Goal: Navigation & Orientation: Find specific page/section

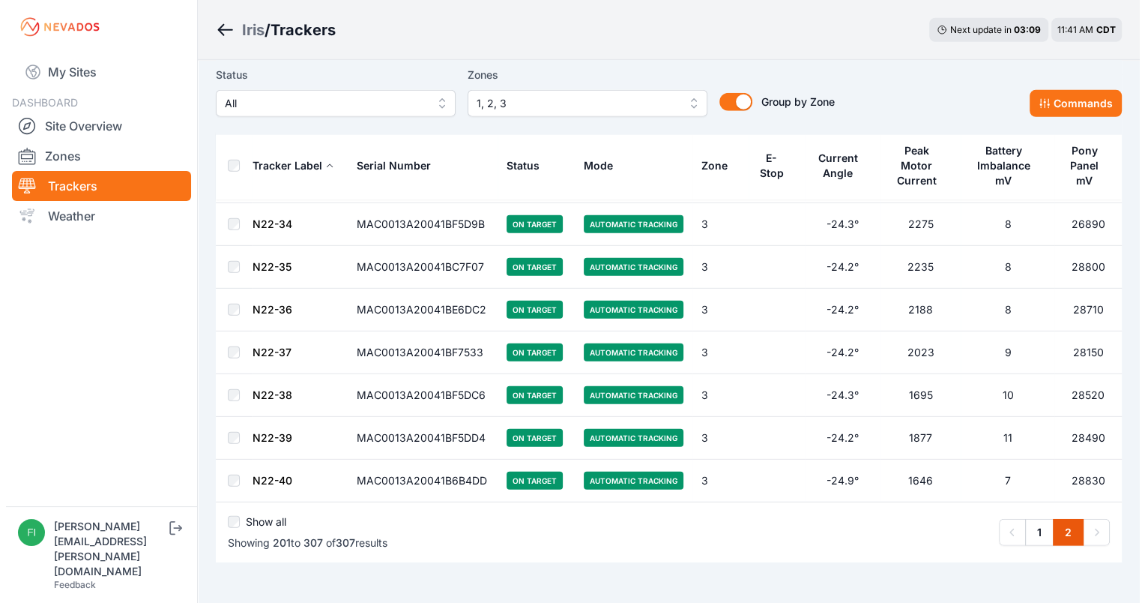
scroll to position [4346, 0]
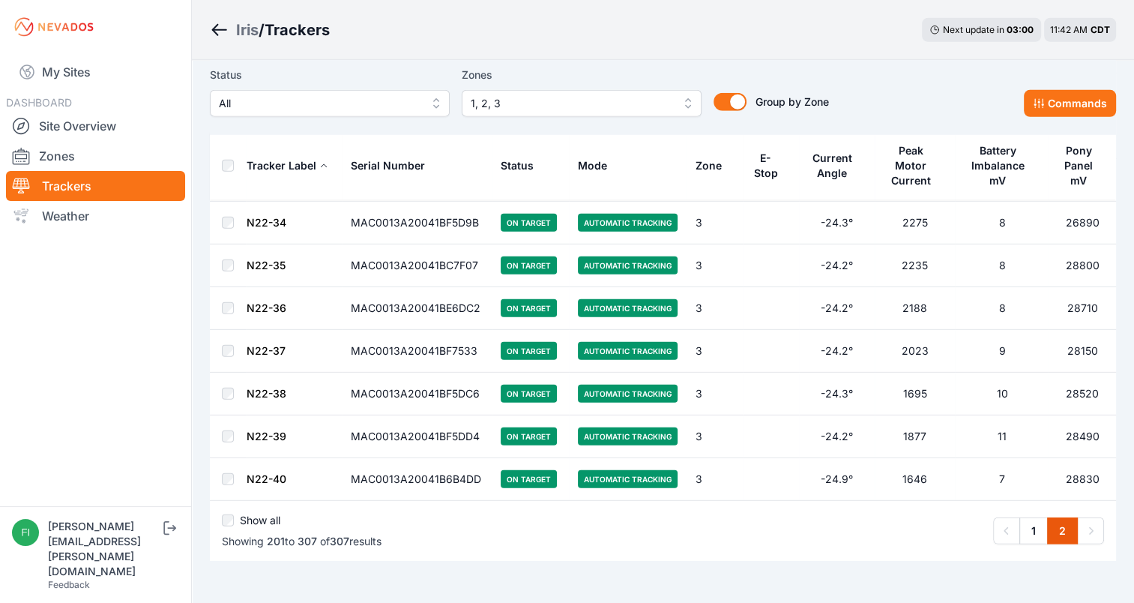
click at [644, 91] on button "1, 2, 3" at bounding box center [582, 103] width 240 height 27
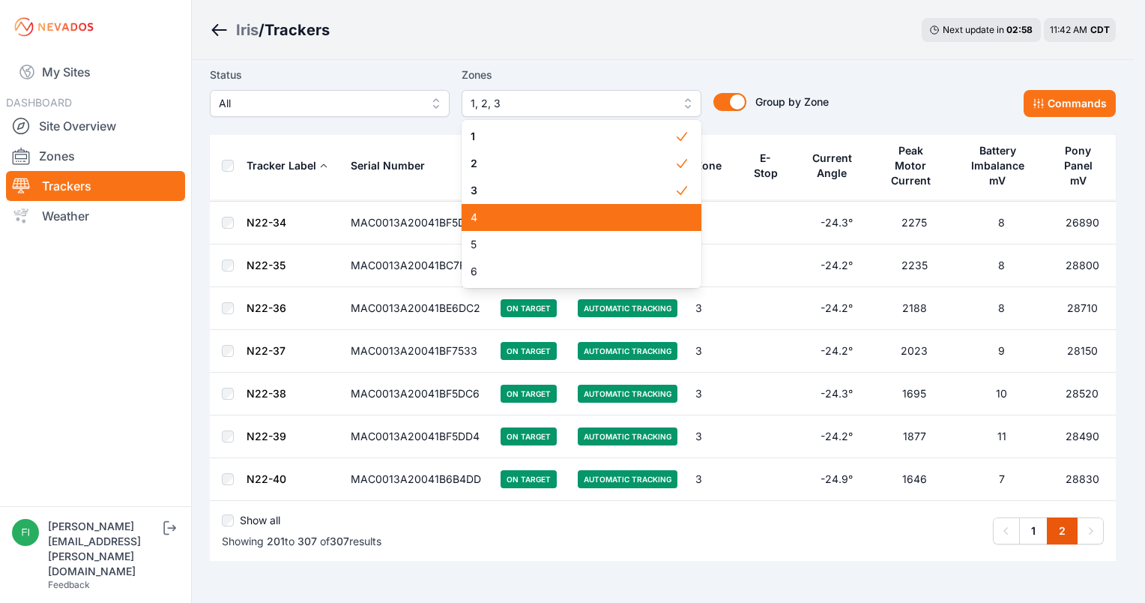
click at [576, 221] on span "4" at bounding box center [573, 217] width 204 height 15
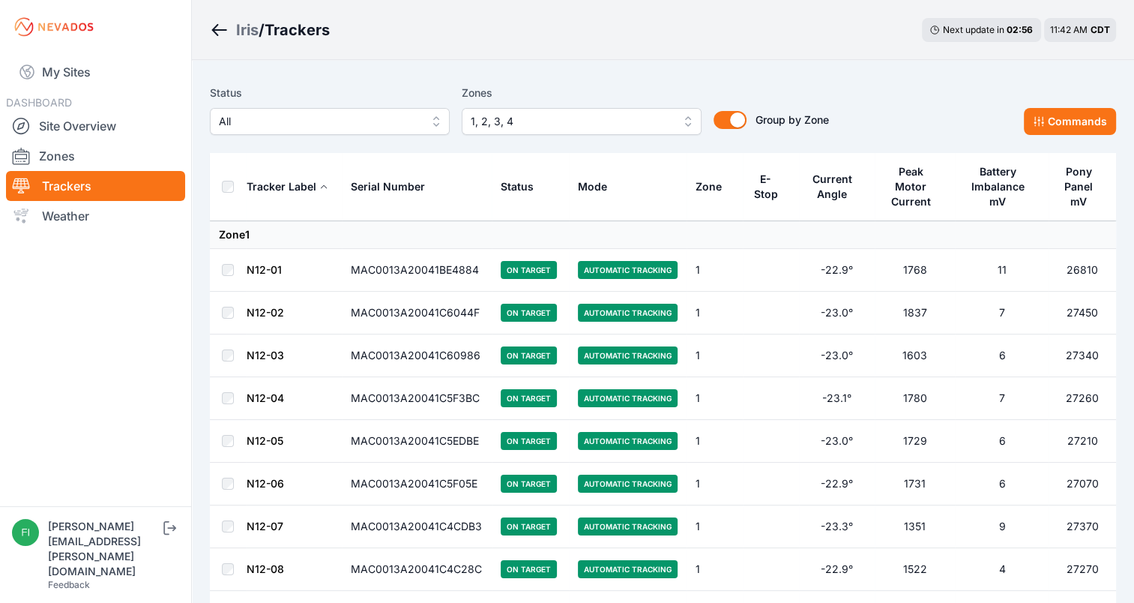
click at [626, 34] on div "Iris / Trackers Next update in 02 : 56 11:42 AM CDT" at bounding box center [663, 30] width 942 height 60
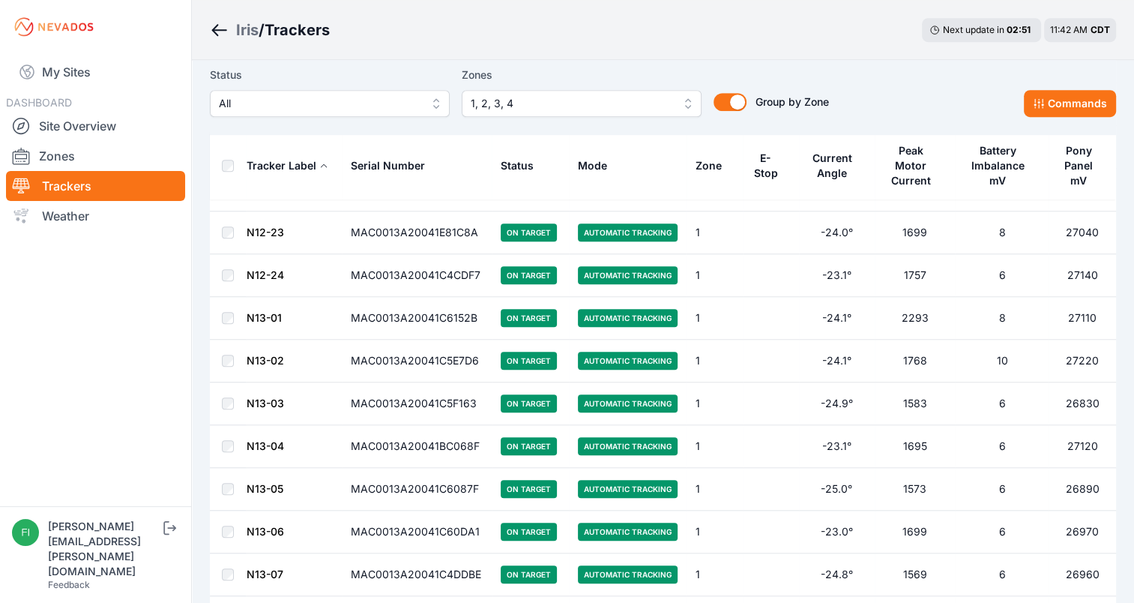
click at [626, 34] on div "Iris / Trackers Next update in 02 : 51 11:42 AM CDT" at bounding box center [663, 30] width 942 height 60
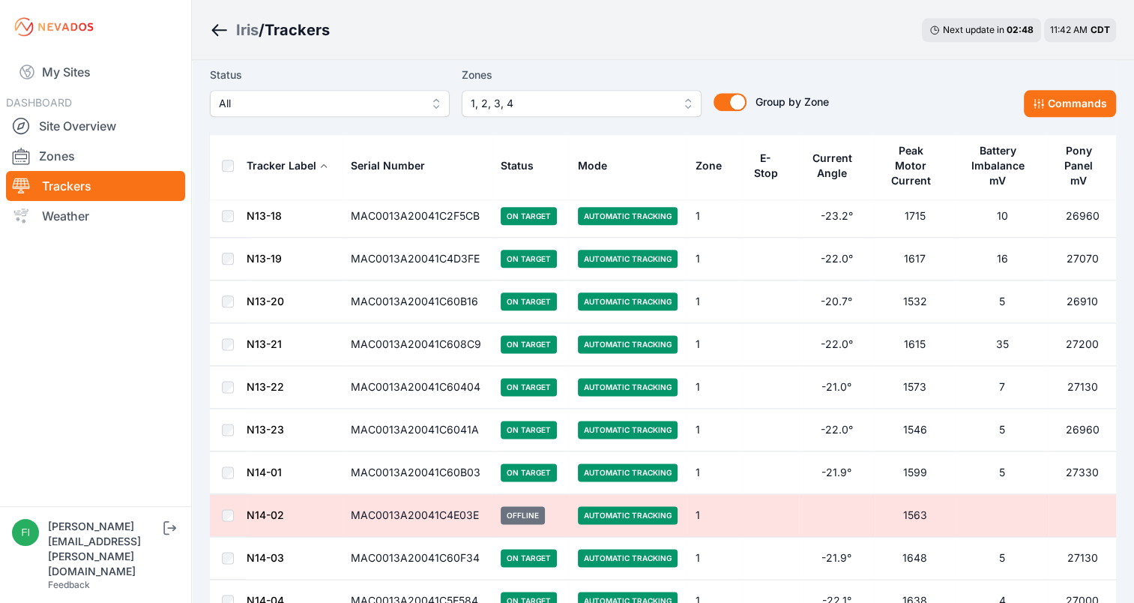
click at [626, 34] on div "Iris / Trackers Next update in 02 : 48 11:42 AM CDT" at bounding box center [663, 30] width 942 height 60
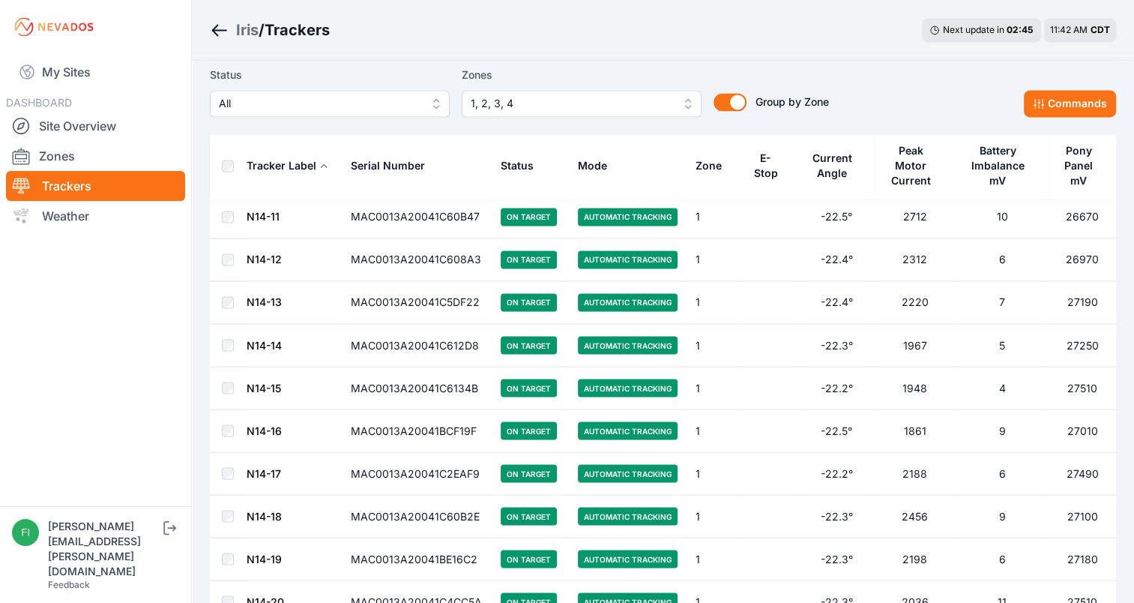
click at [626, 34] on div "Iris / Trackers Next update in 02 : 45 11:42 AM CDT" at bounding box center [663, 30] width 942 height 60
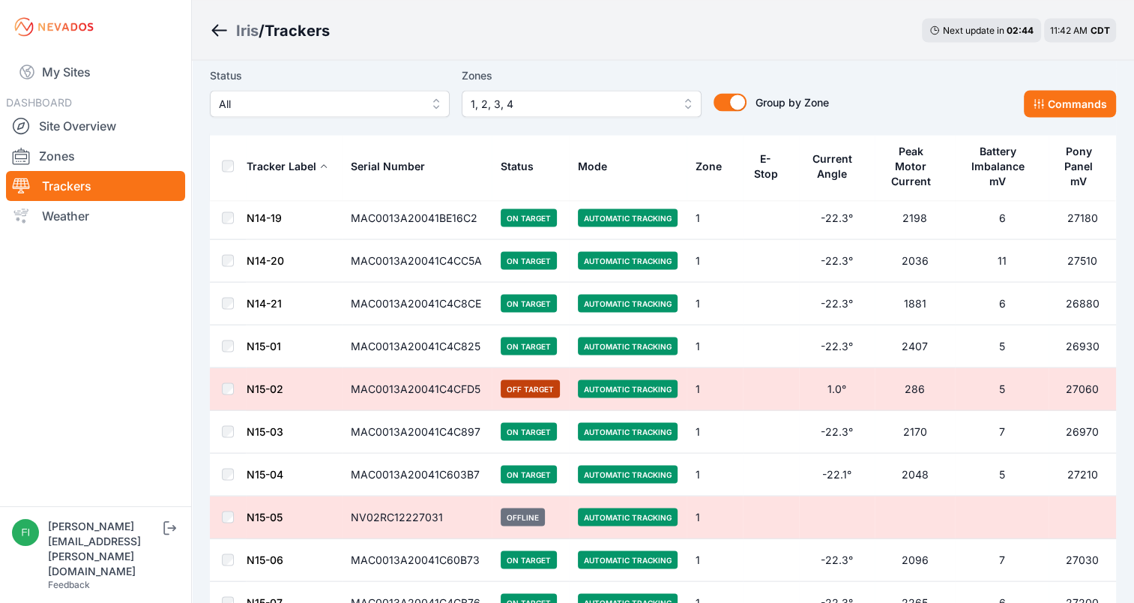
click at [626, 34] on div "Iris / Trackers Next update in 02 : 44 11:42 AM CDT" at bounding box center [663, 30] width 942 height 60
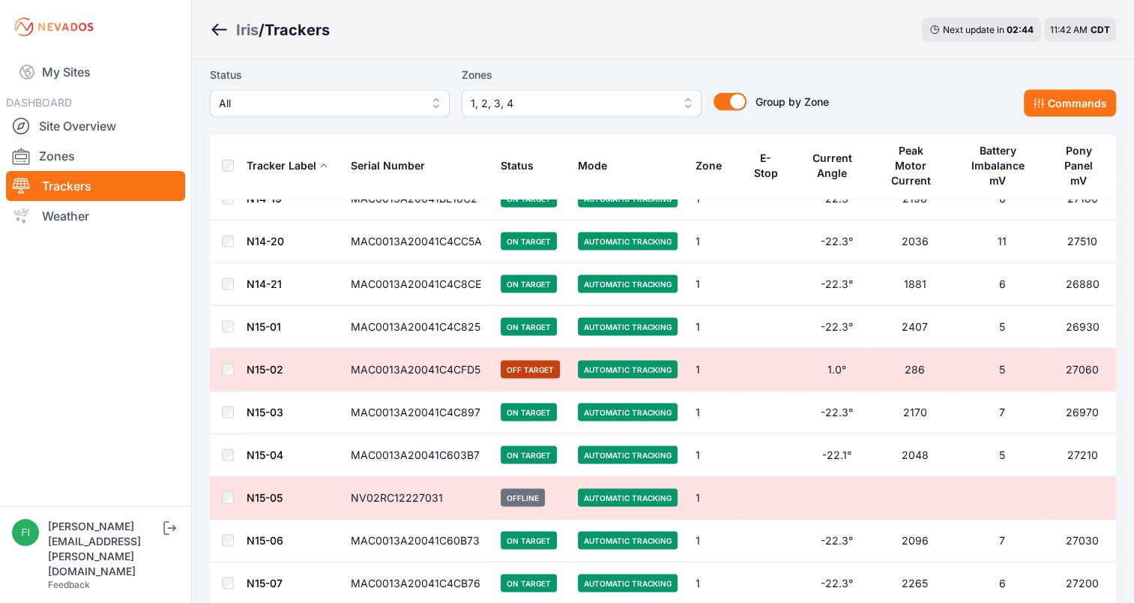
click at [626, 34] on div "Iris / Trackers Next update in 02 : 44 11:42 AM CDT" at bounding box center [663, 30] width 942 height 60
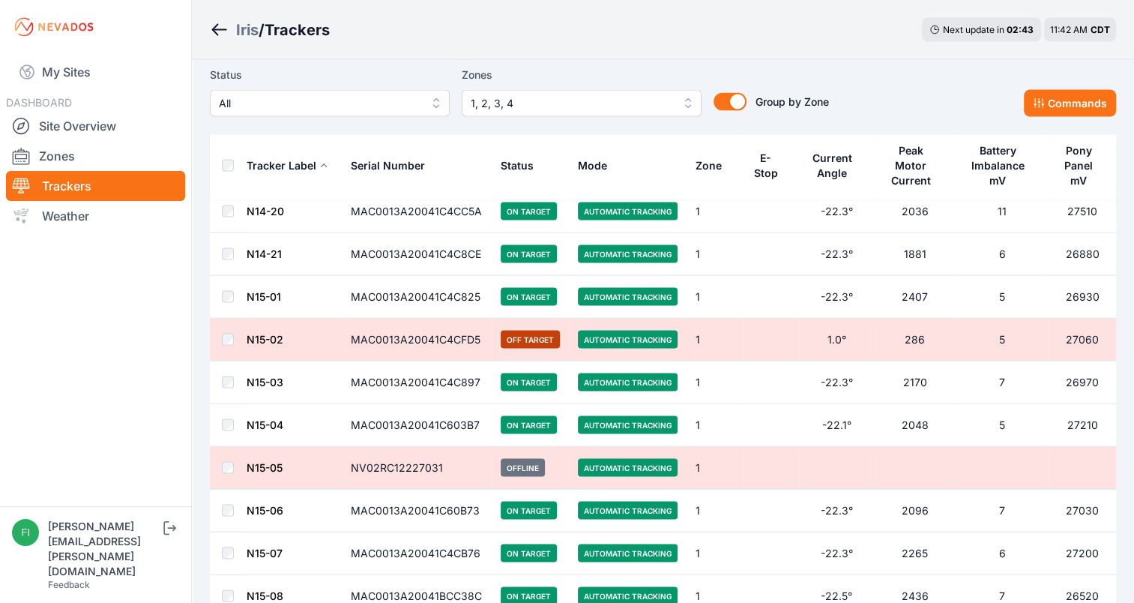
click at [626, 34] on div "Iris / Trackers Next update in 02 : 43 11:42 AM CDT" at bounding box center [663, 30] width 942 height 60
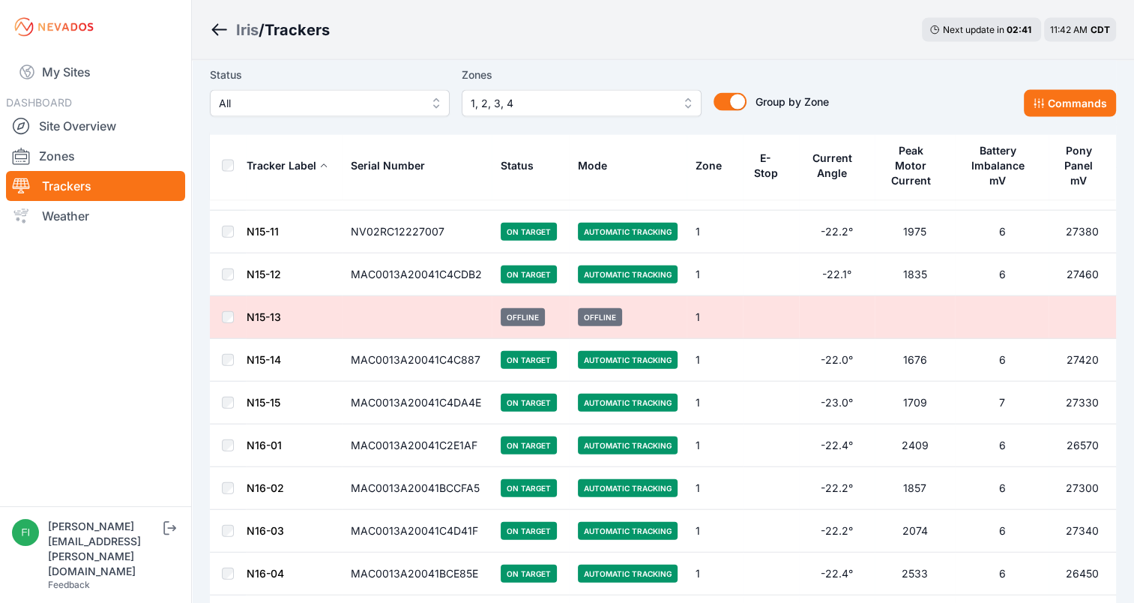
click at [626, 34] on div "Iris / Trackers Next update in 02 : 41 11:42 AM CDT" at bounding box center [663, 30] width 942 height 60
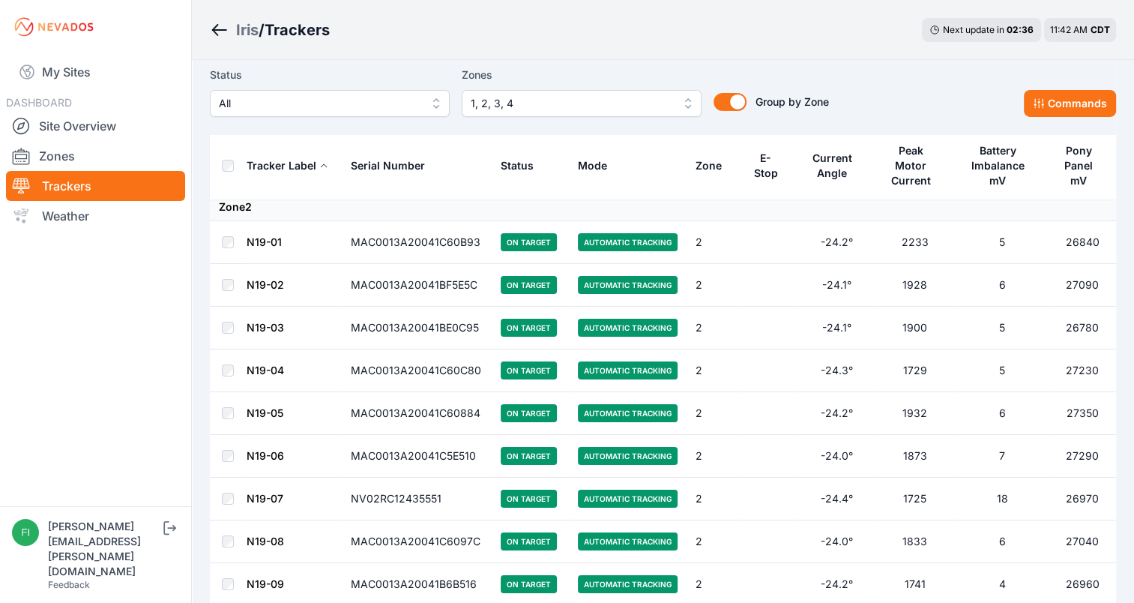
click at [626, 34] on div "Iris / Trackers Next update in 02 : 36 11:42 AM CDT" at bounding box center [663, 30] width 942 height 60
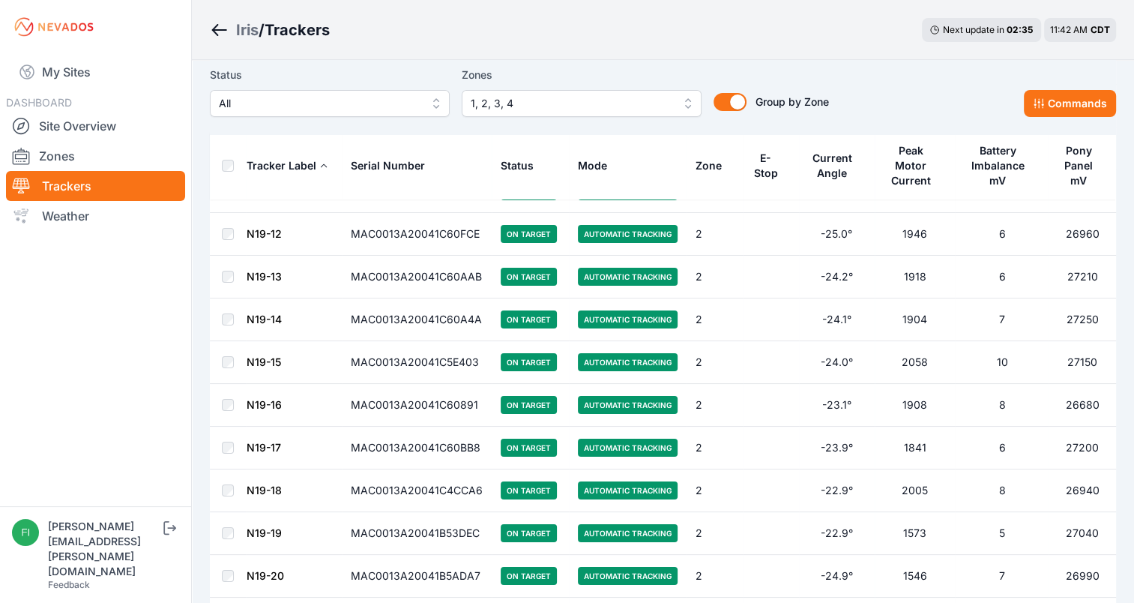
click at [626, 34] on div "Iris / Trackers Next update in 02 : 35 11:42 AM CDT" at bounding box center [663, 30] width 942 height 60
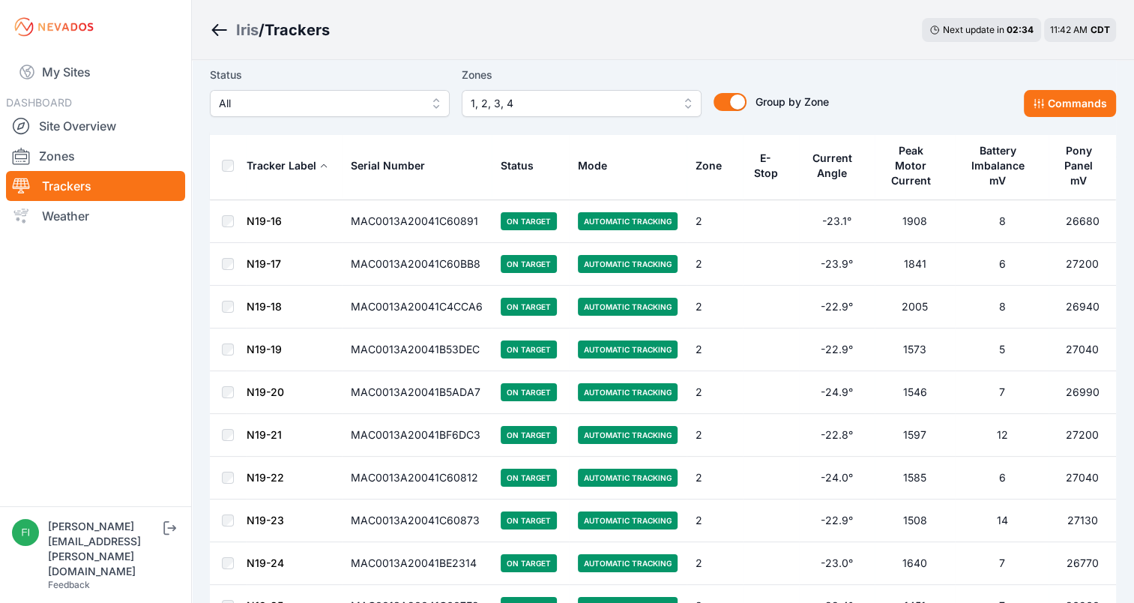
click at [626, 34] on div "Iris / Trackers Next update in 02 : 34 11:42 AM CDT" at bounding box center [663, 30] width 942 height 60
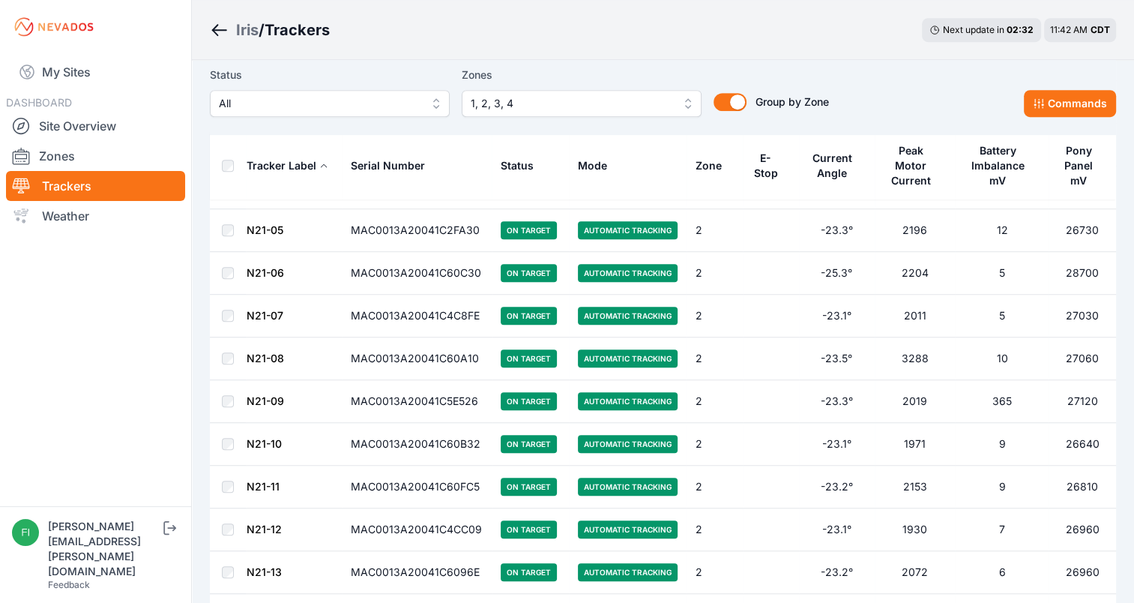
click at [626, 34] on div "Iris / Trackers Next update in 02 : 32 11:42 AM CDT" at bounding box center [663, 30] width 942 height 60
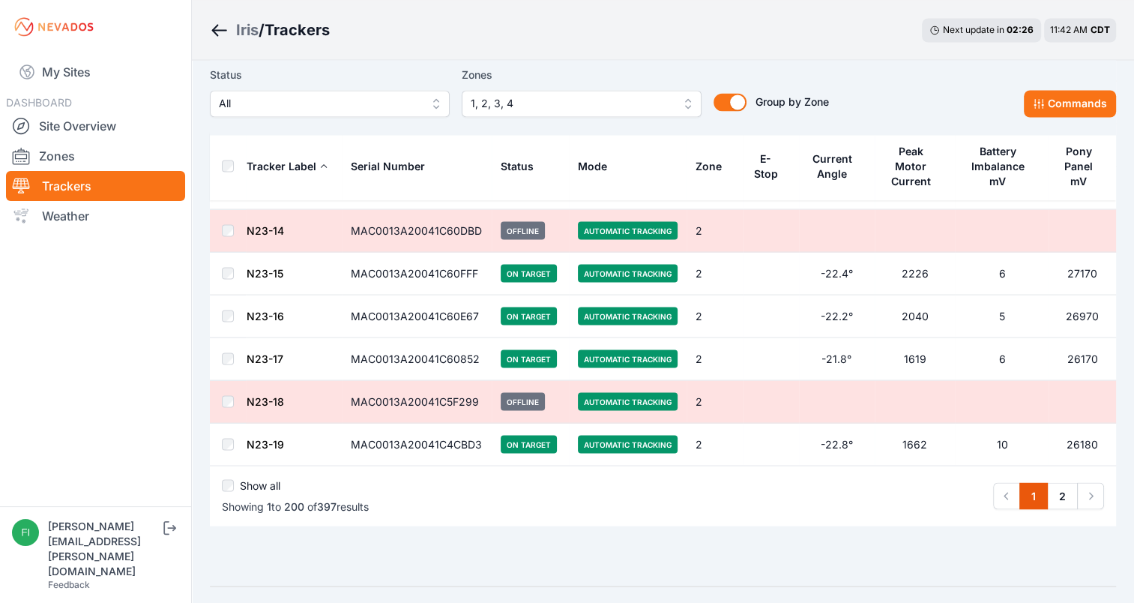
scroll to position [8358, 0]
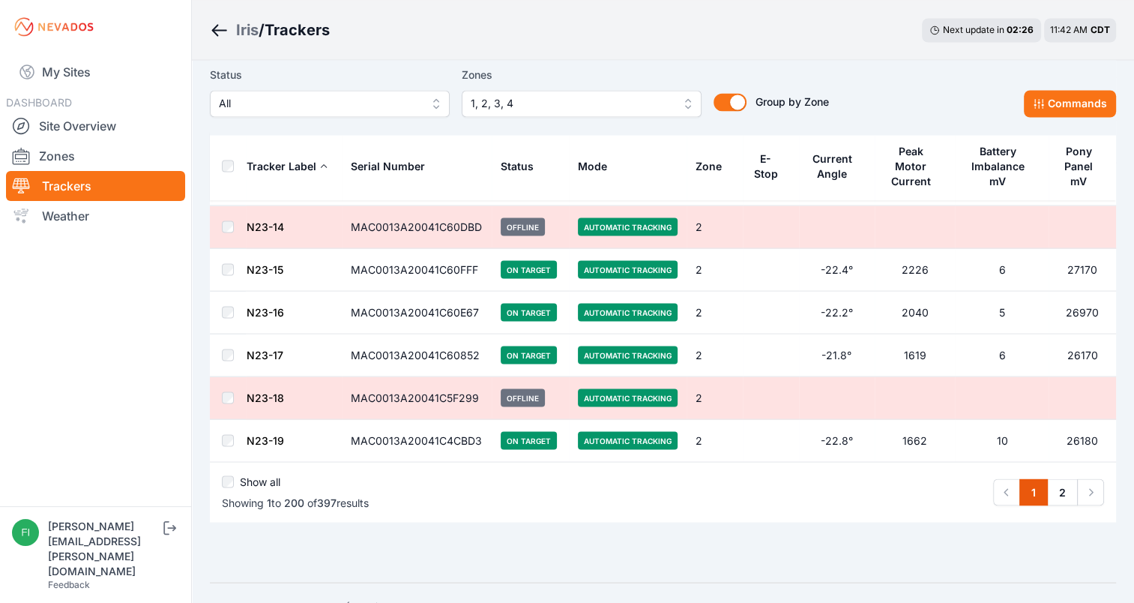
click at [626, 34] on div "Iris / Trackers Next update in 02 : 26 11:42 AM CDT" at bounding box center [663, 30] width 942 height 60
click at [1064, 478] on link "2" at bounding box center [1062, 491] width 31 height 27
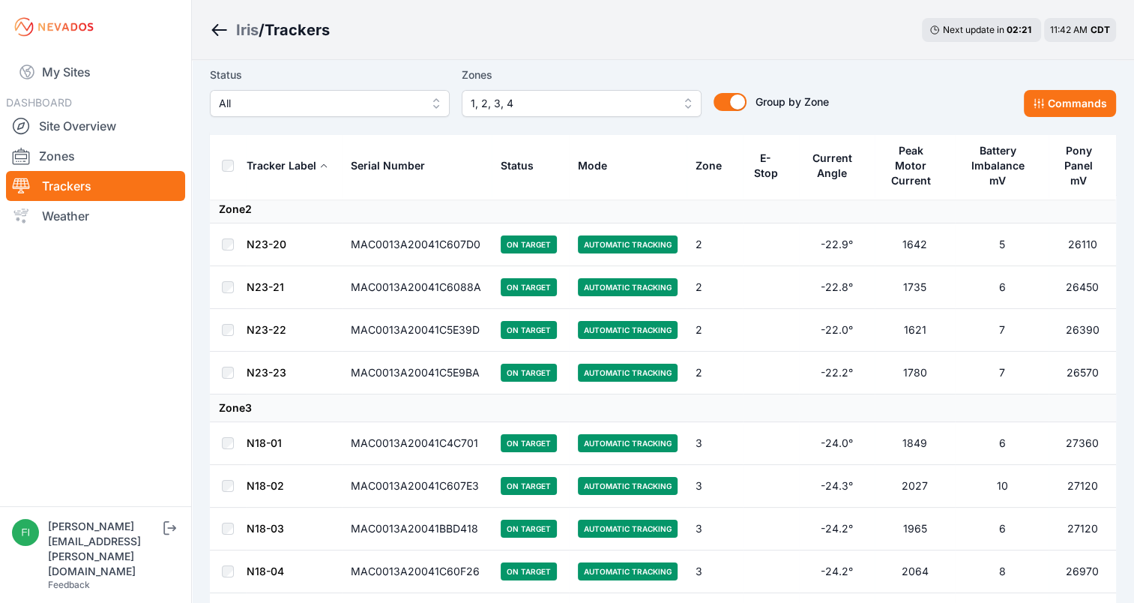
click at [1064, 450] on td "27360" at bounding box center [1081, 443] width 67 height 43
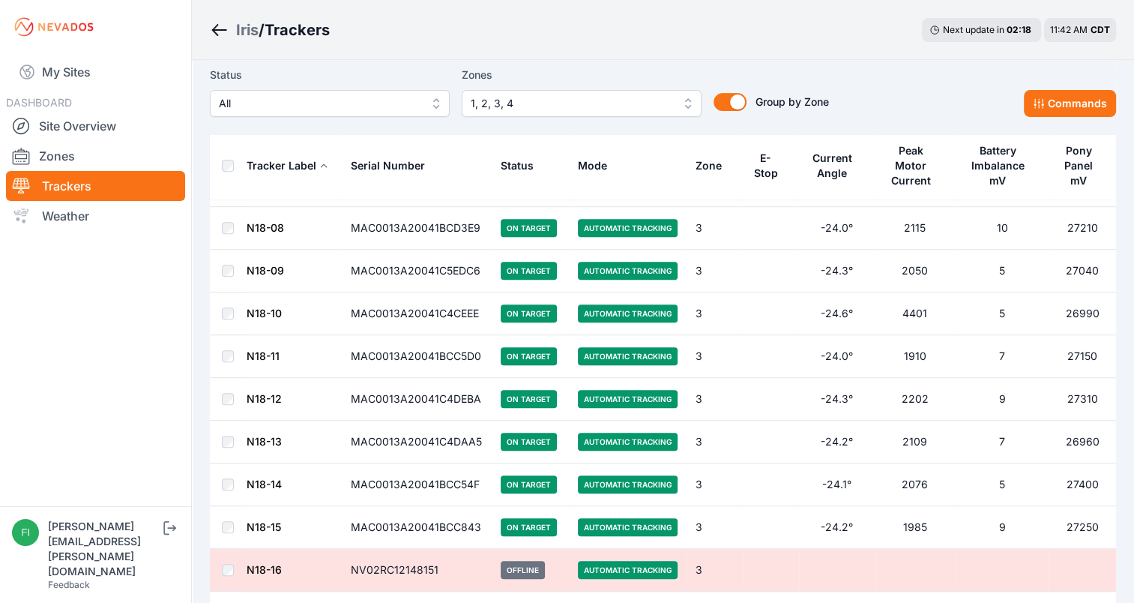
click at [1064, 450] on td "26960" at bounding box center [1081, 441] width 67 height 43
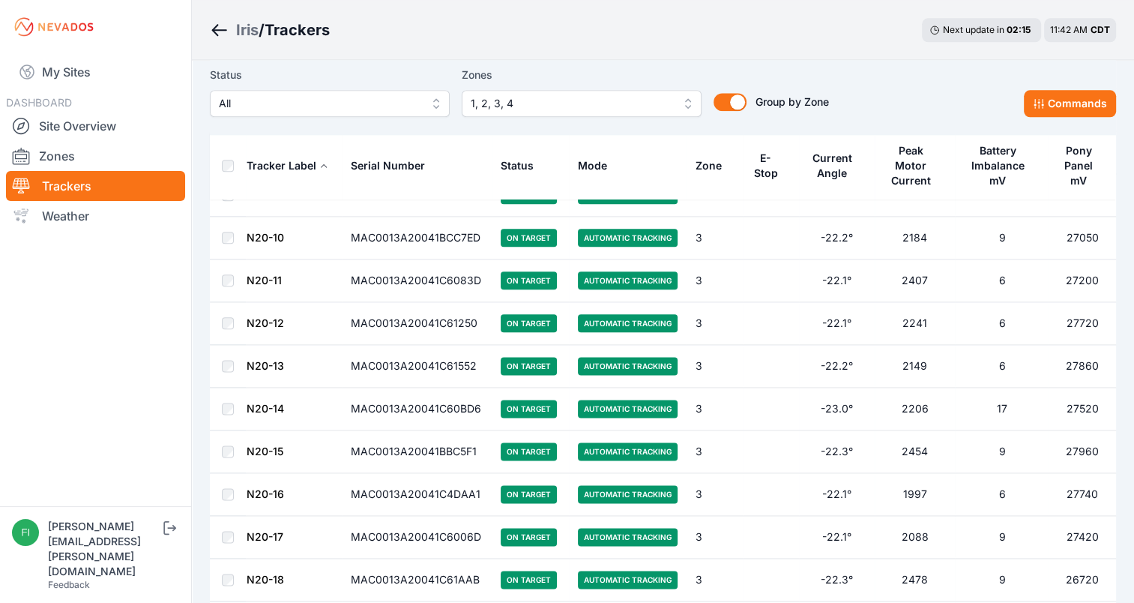
click at [1064, 450] on td "27960" at bounding box center [1081, 451] width 67 height 43
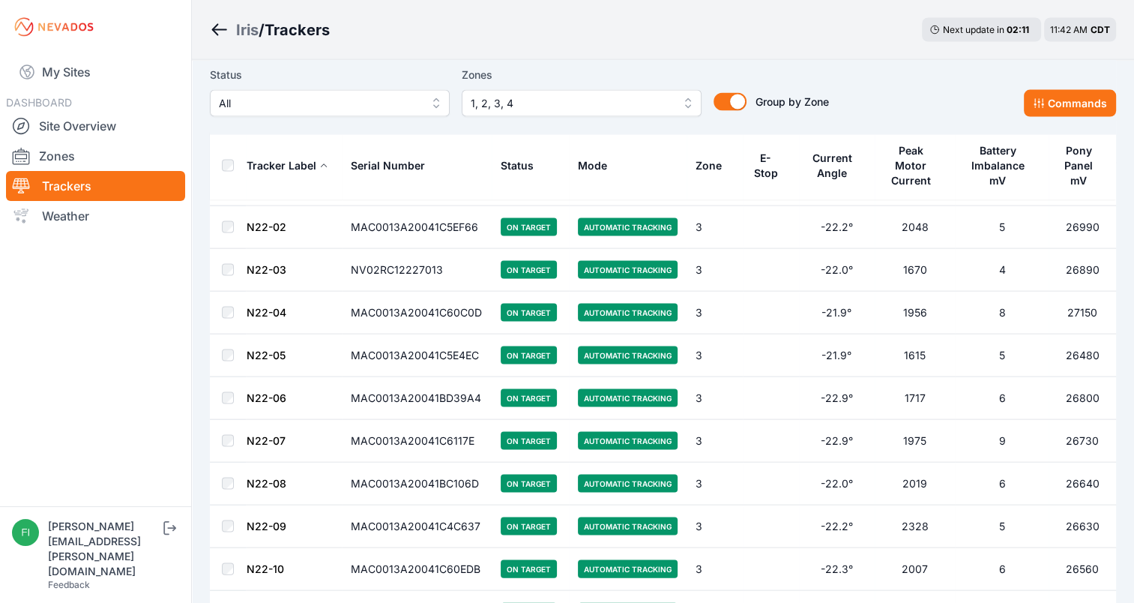
click at [1064, 462] on td "26640" at bounding box center [1081, 483] width 67 height 43
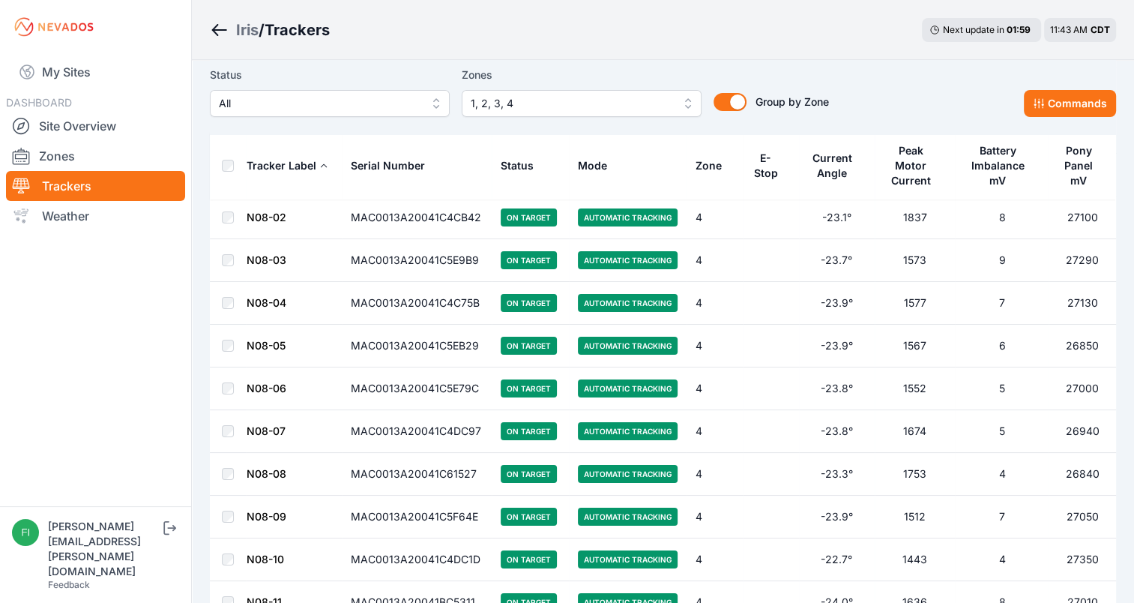
click at [1064, 453] on td "26840" at bounding box center [1081, 474] width 67 height 43
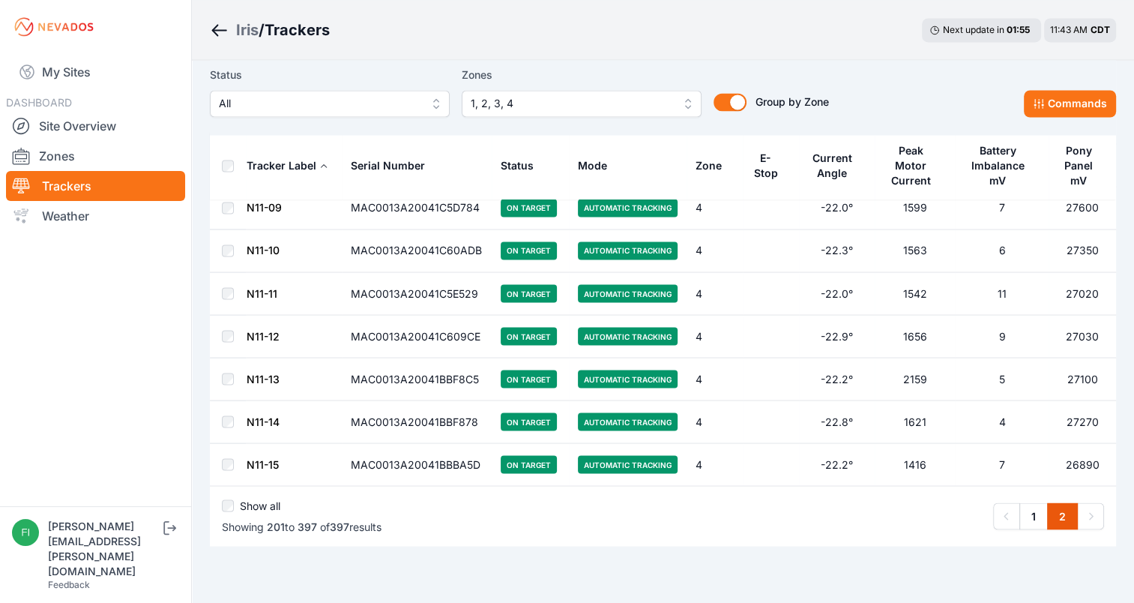
scroll to position [8258, 0]
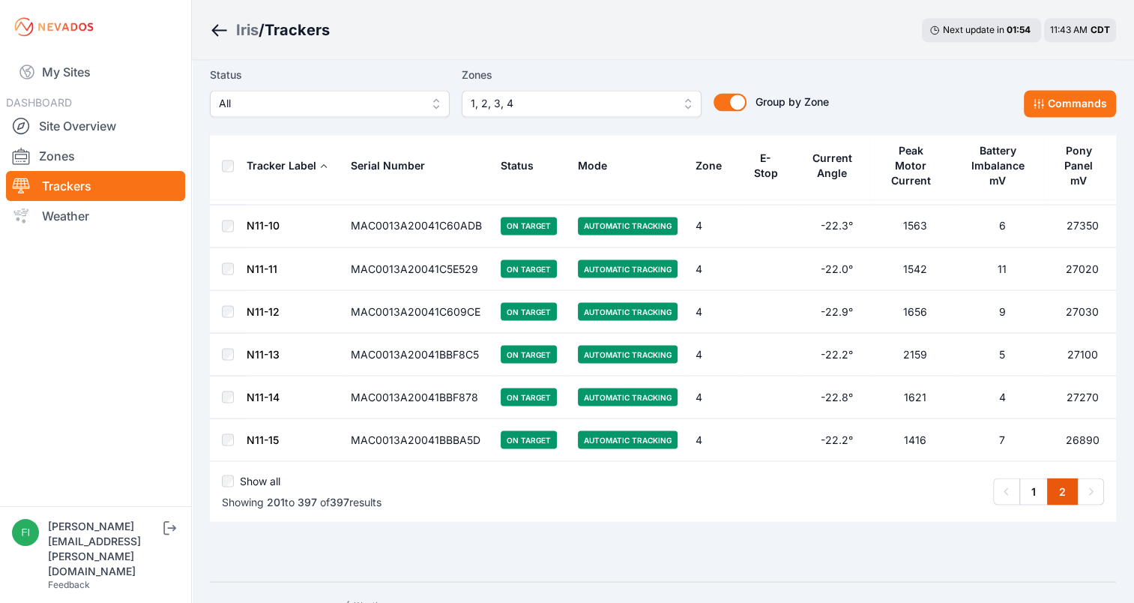
click at [1064, 477] on link "2" at bounding box center [1062, 490] width 31 height 27
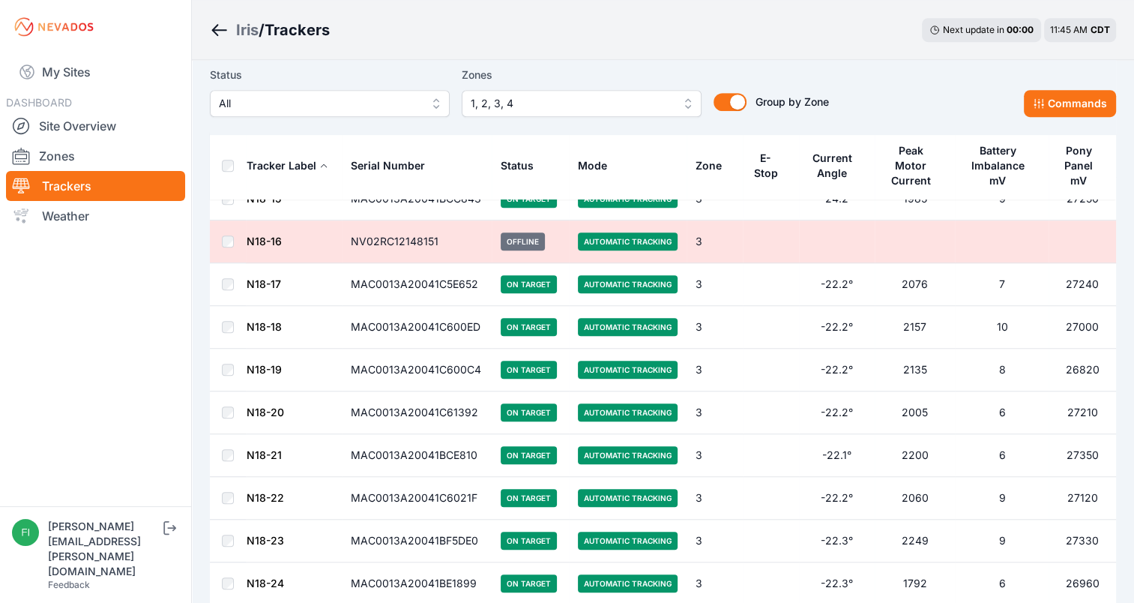
scroll to position [869, 0]
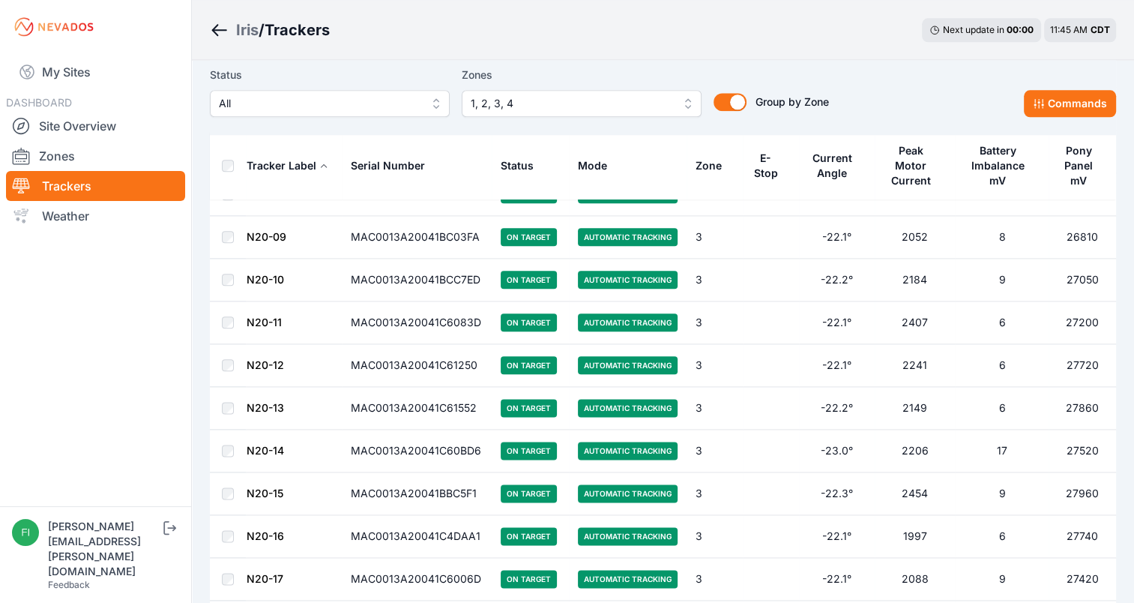
click at [1064, 450] on td "27520" at bounding box center [1081, 450] width 67 height 43
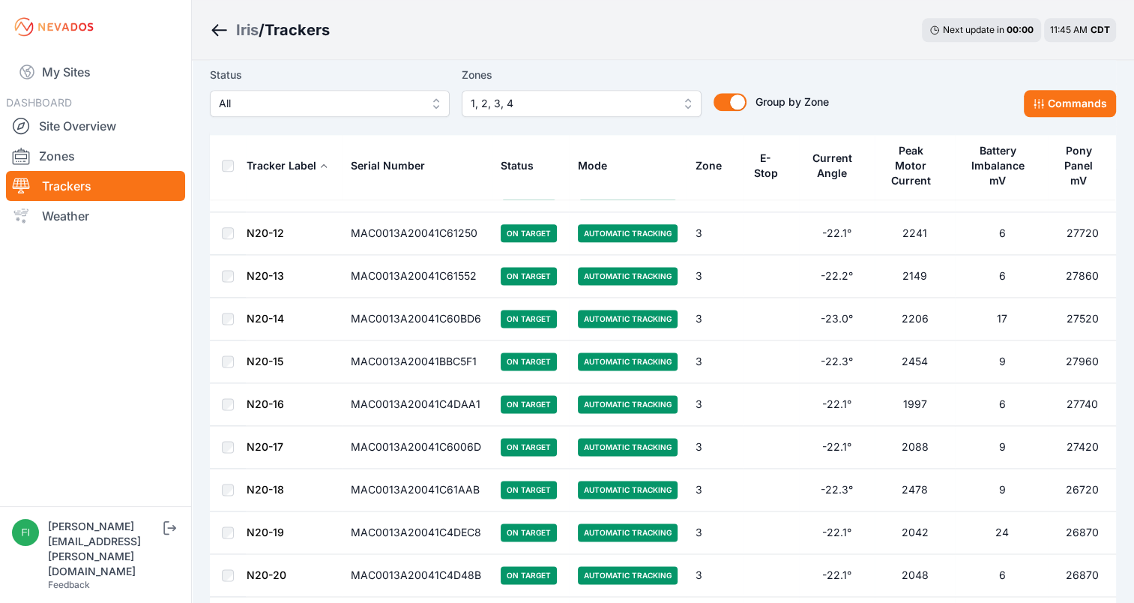
click at [1064, 450] on td "27420" at bounding box center [1081, 447] width 67 height 43
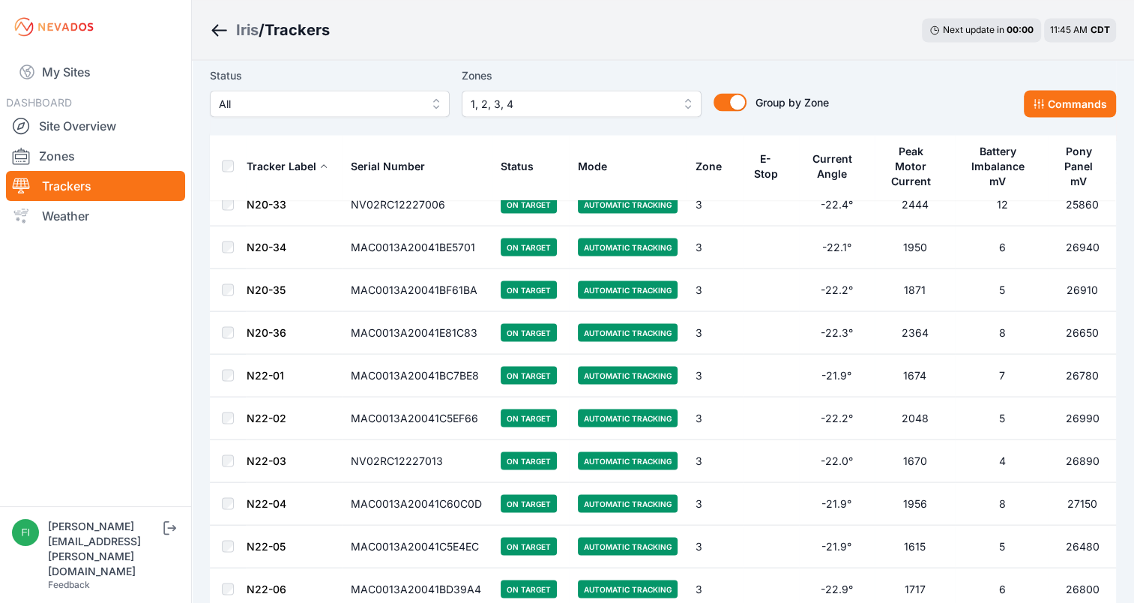
scroll to position [2788, 0]
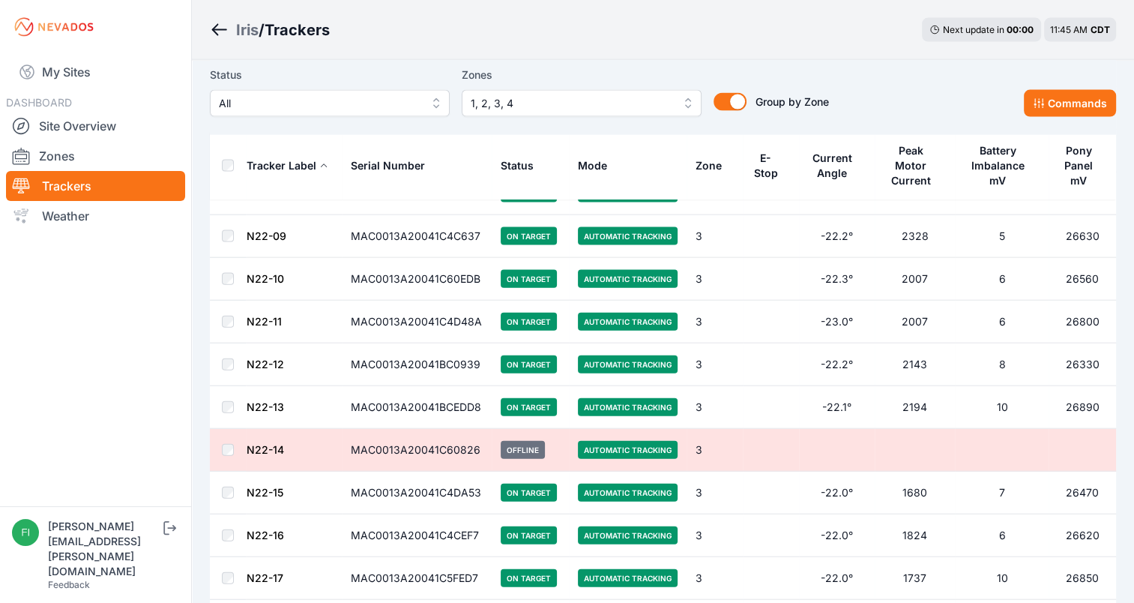
scroll to position [3267, 0]
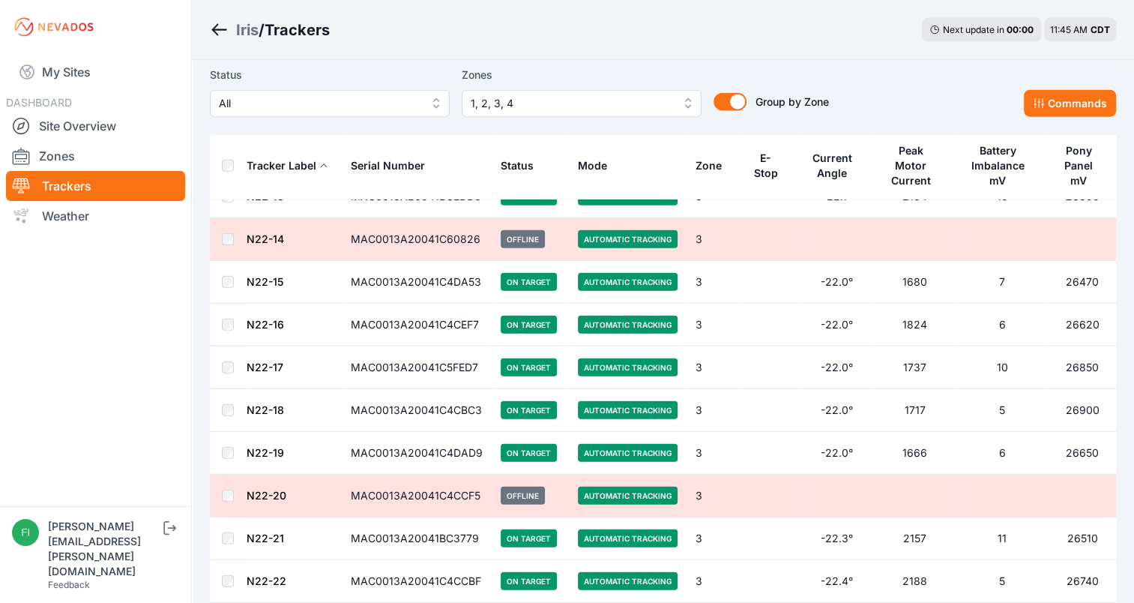
click at [1064, 450] on td "26650" at bounding box center [1081, 453] width 67 height 43
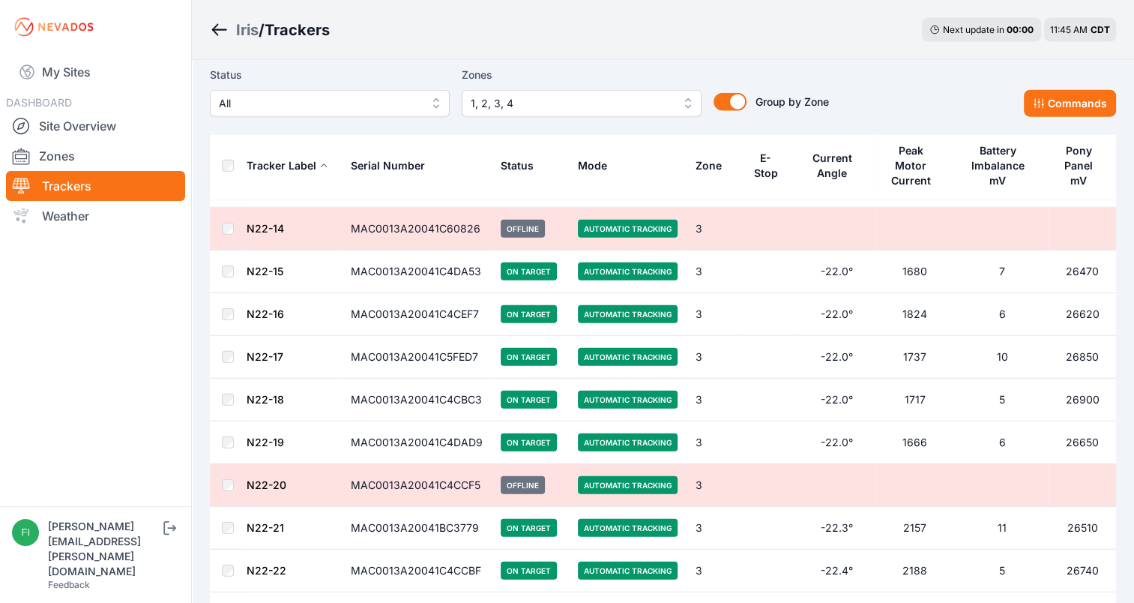
scroll to position [3507, 0]
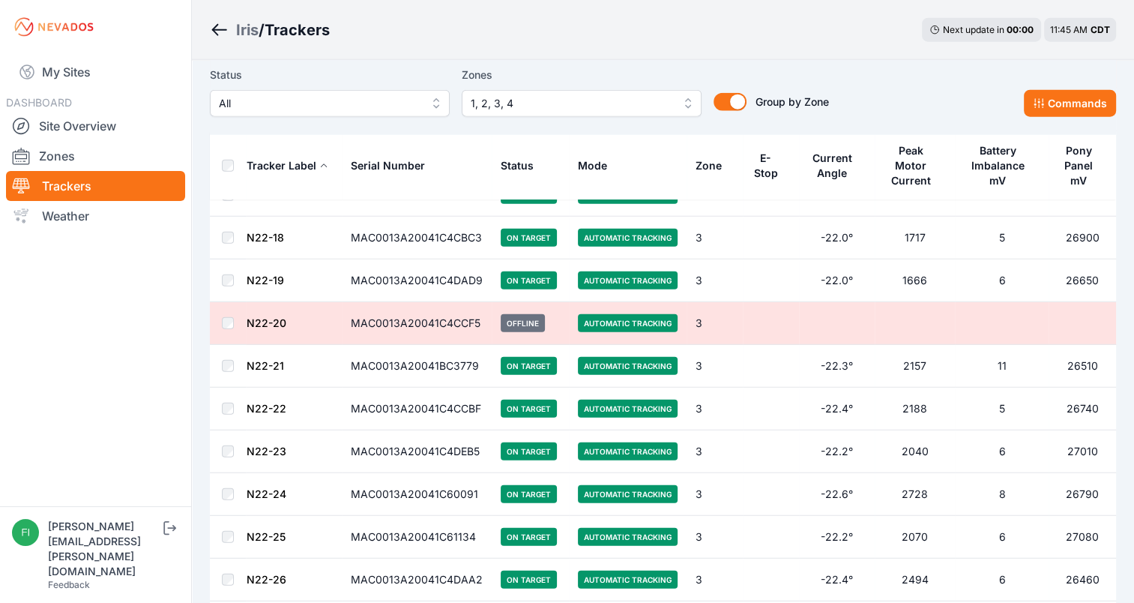
click at [1064, 450] on td "27010" at bounding box center [1081, 451] width 67 height 43
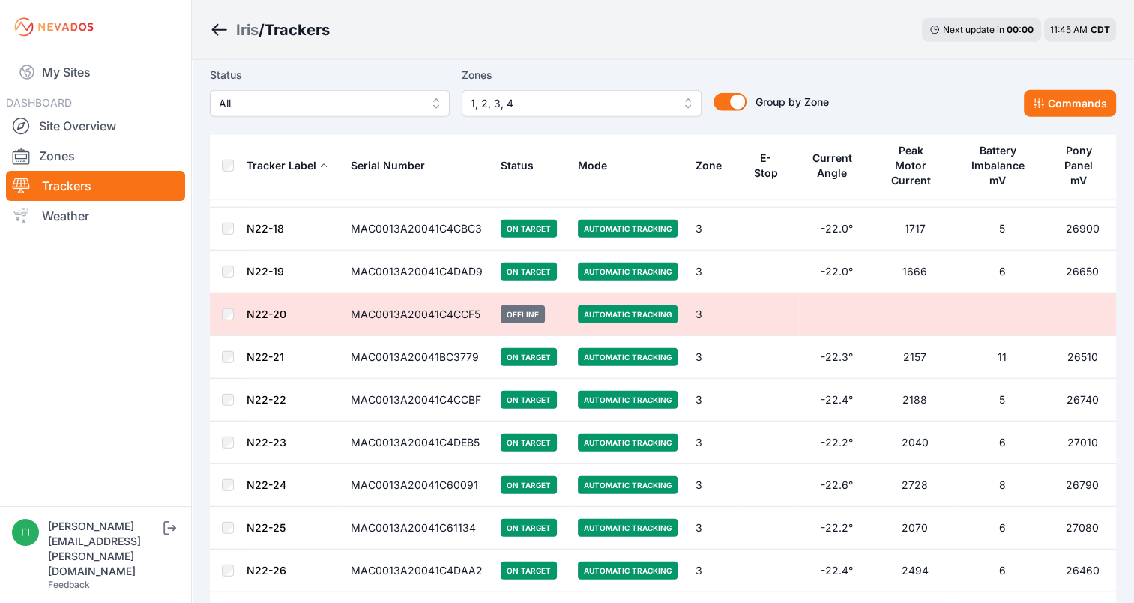
click at [1064, 464] on td "26790" at bounding box center [1081, 485] width 67 height 43
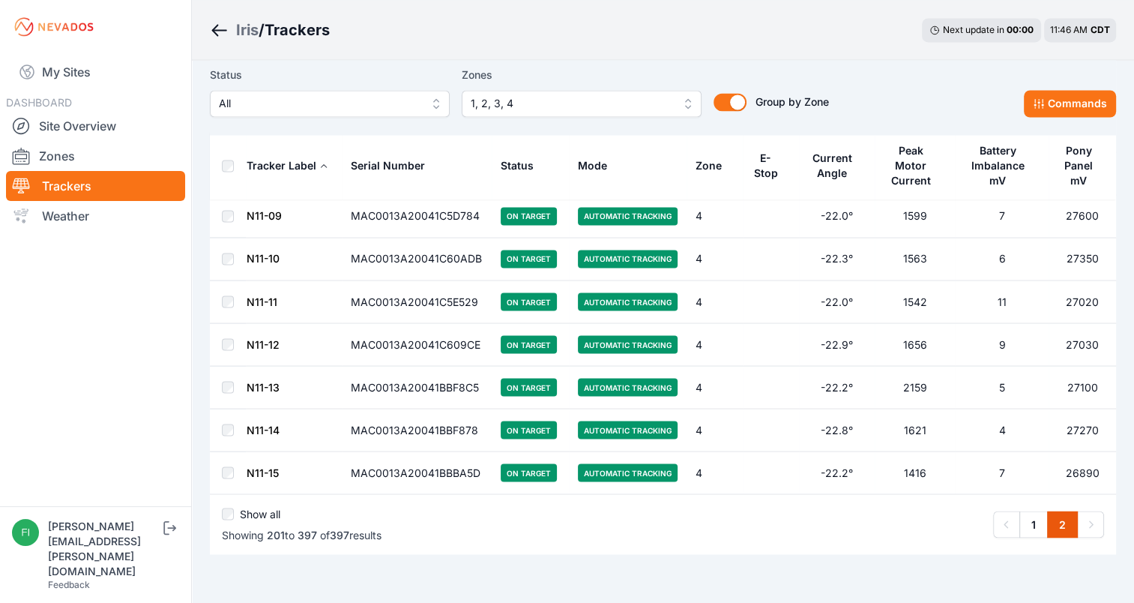
scroll to position [8258, 0]
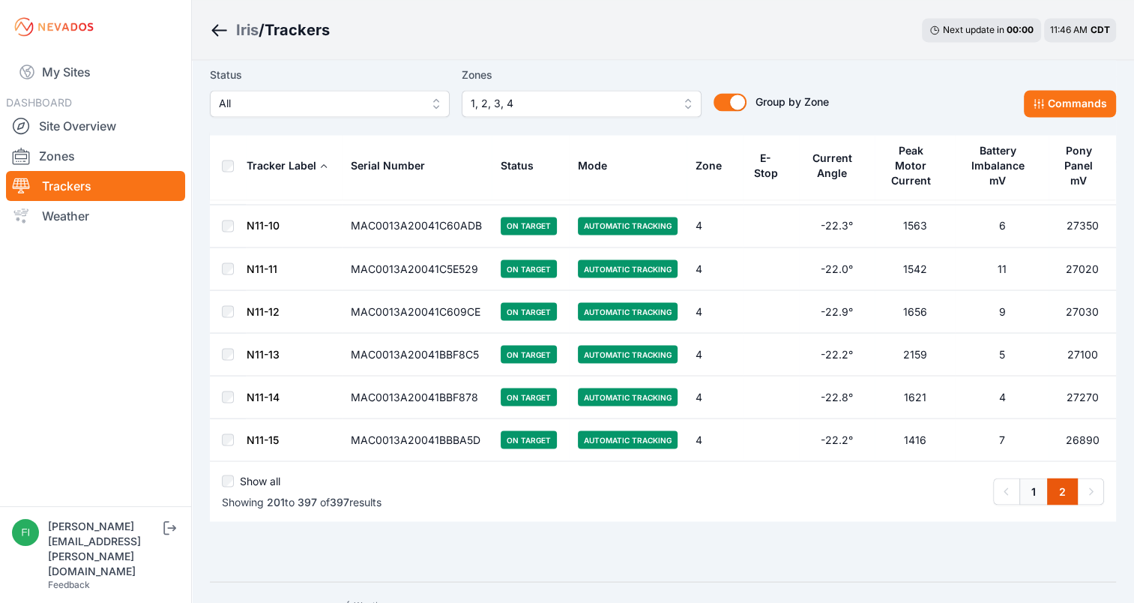
click at [1039, 477] on link "1" at bounding box center [1033, 490] width 28 height 27
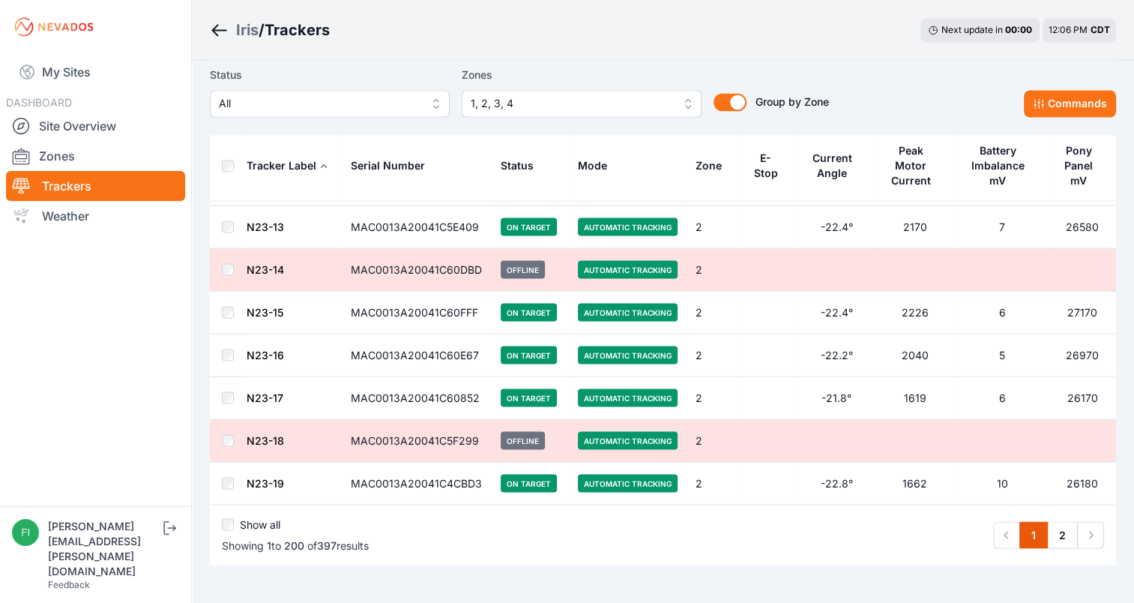
scroll to position [8358, 0]
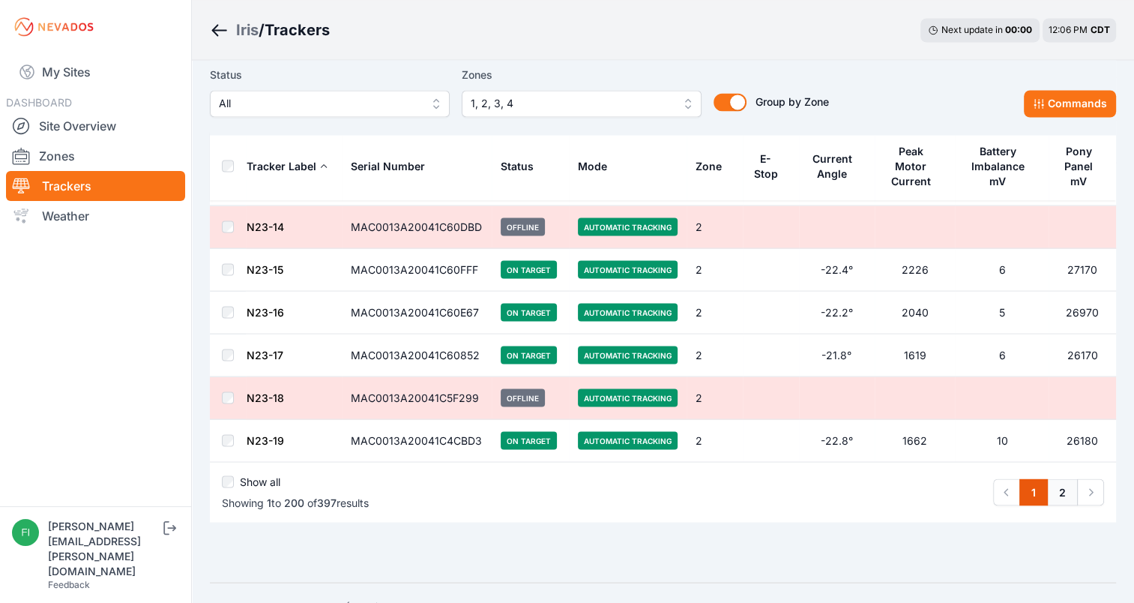
click at [1061, 478] on link "2" at bounding box center [1062, 491] width 31 height 27
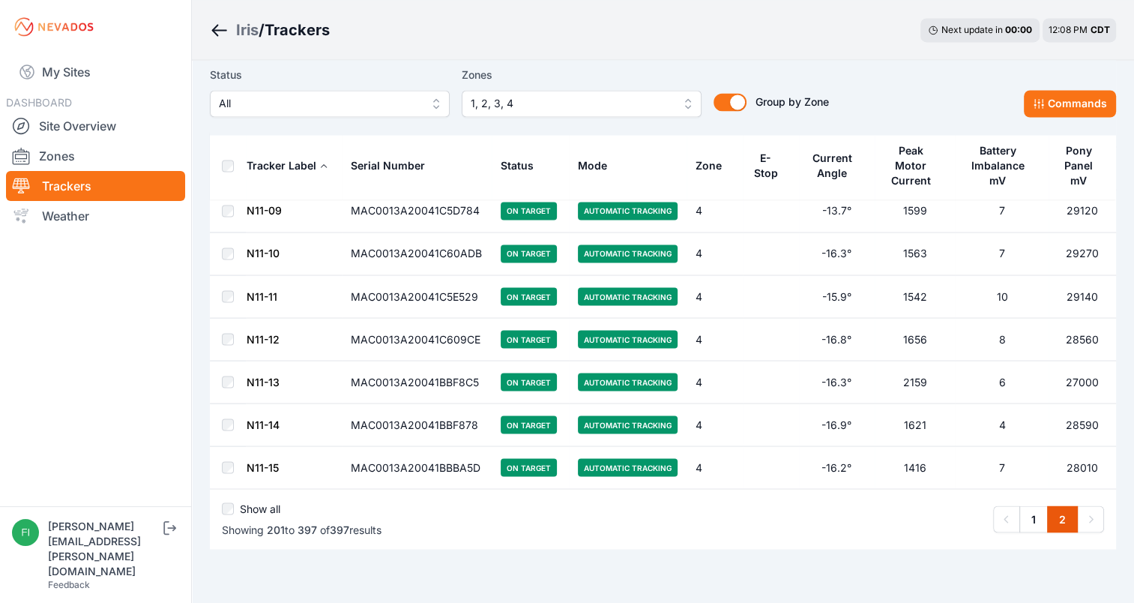
scroll to position [8258, 0]
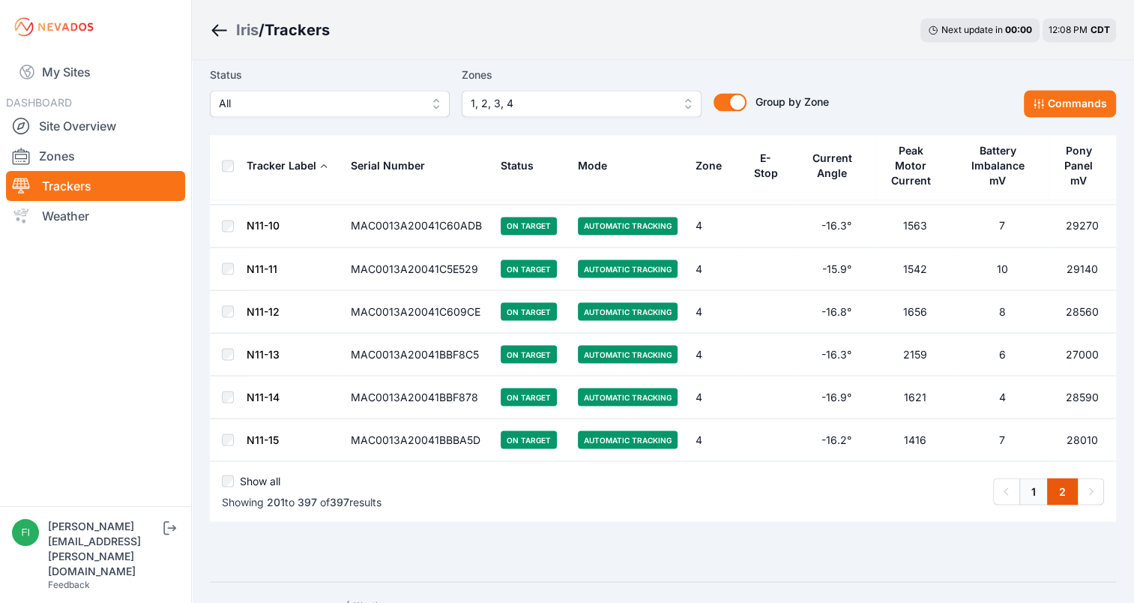
click at [1040, 477] on link "1" at bounding box center [1033, 490] width 28 height 27
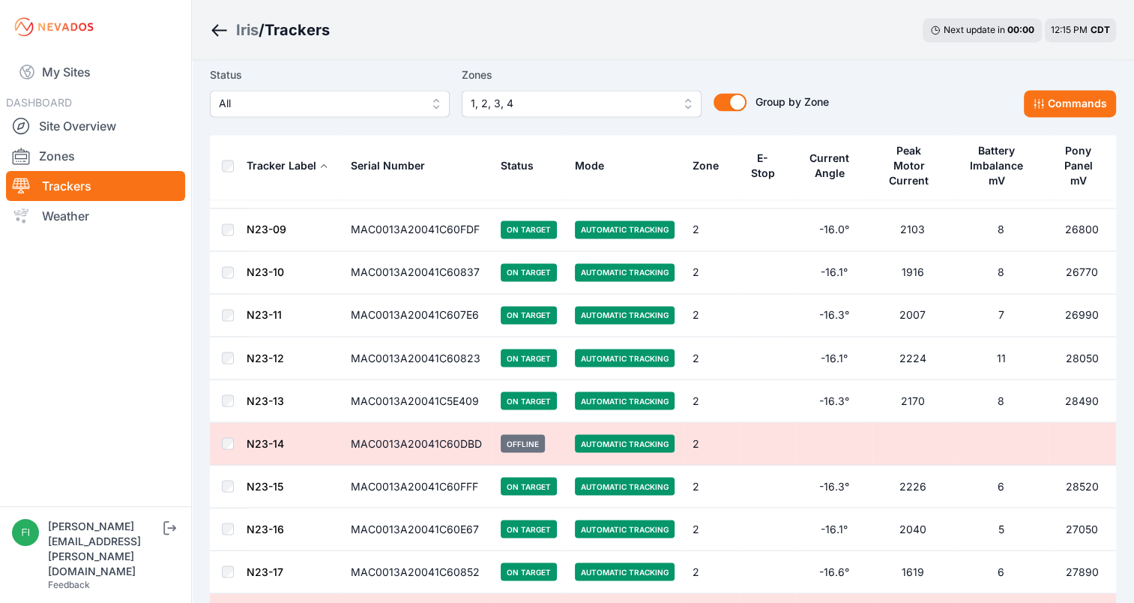
scroll to position [8358, 0]
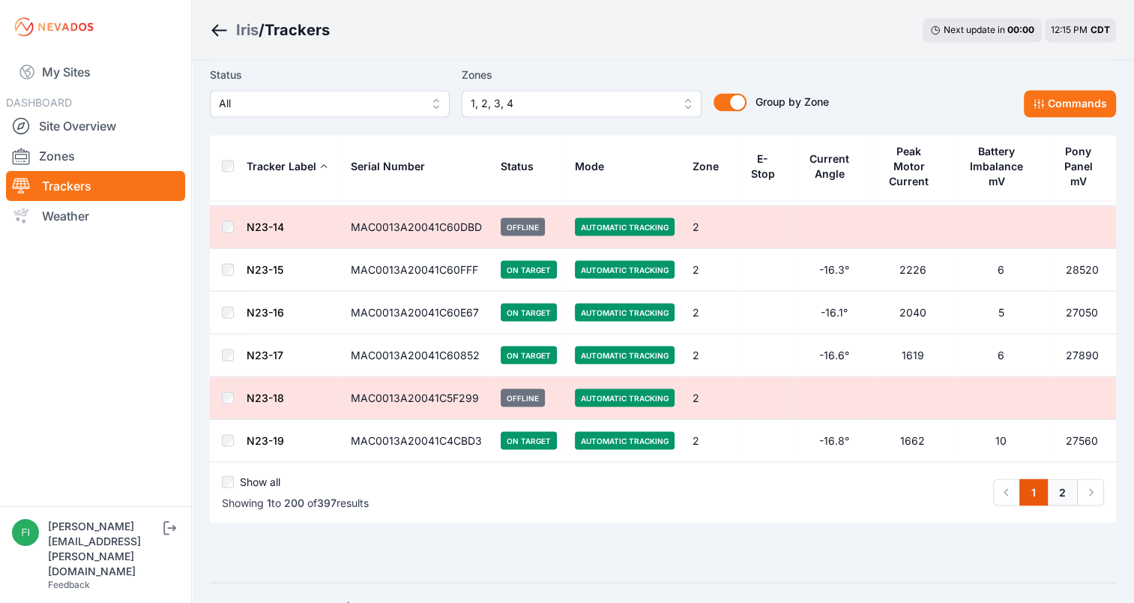
click at [1067, 478] on link "2" at bounding box center [1062, 491] width 31 height 27
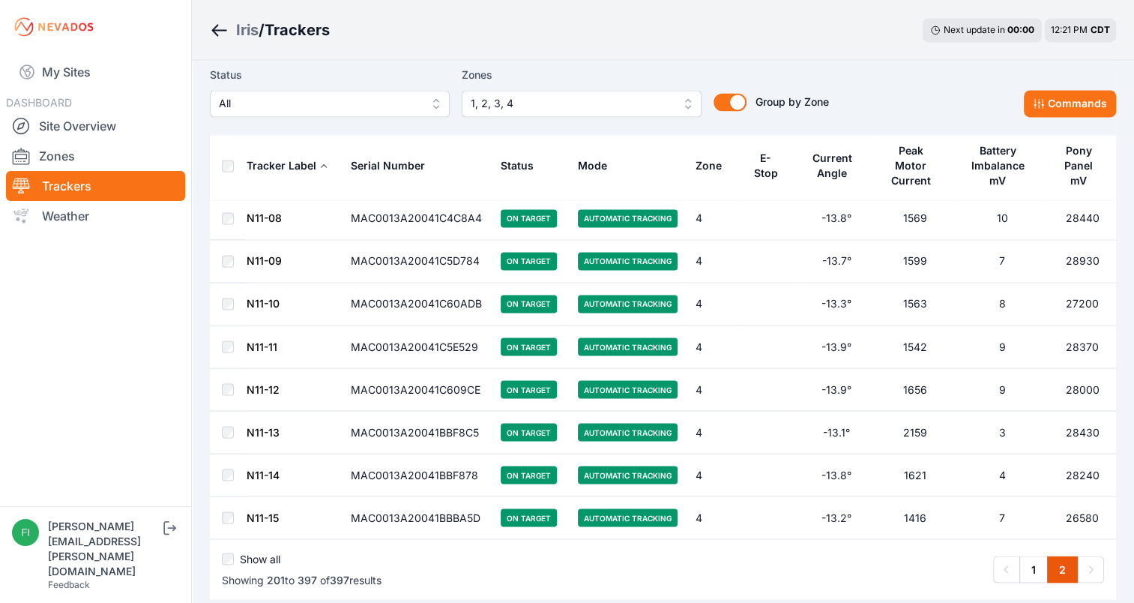
scroll to position [8258, 0]
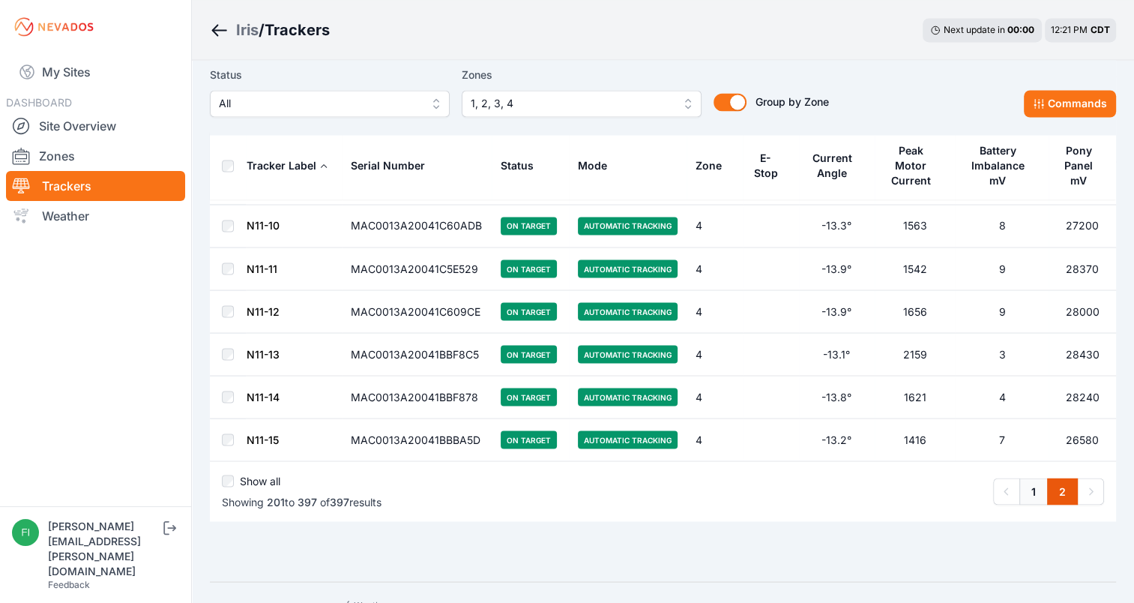
click at [1022, 477] on link "1" at bounding box center [1033, 490] width 28 height 27
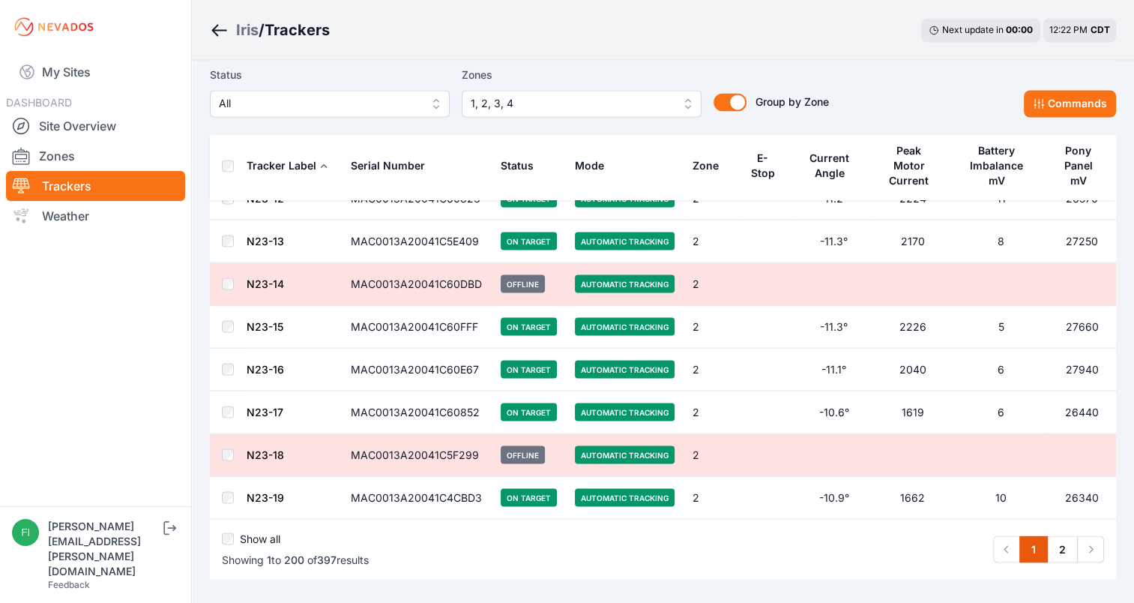
scroll to position [8303, 0]
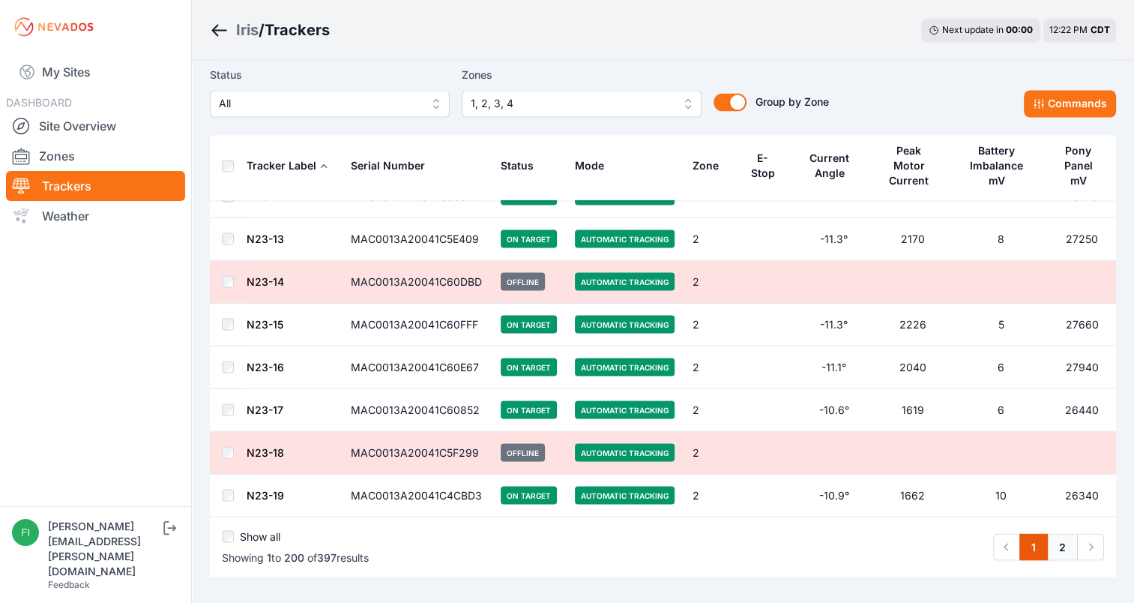
click at [1060, 533] on link "2" at bounding box center [1062, 546] width 31 height 27
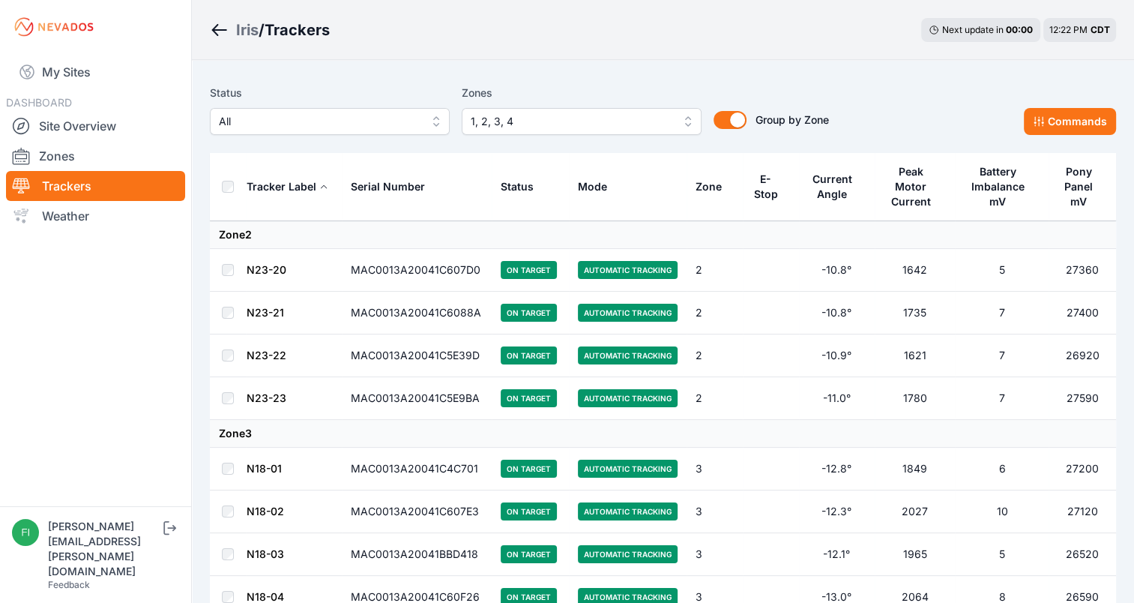
click at [1060, 511] on td "27120" at bounding box center [1081, 511] width 67 height 43
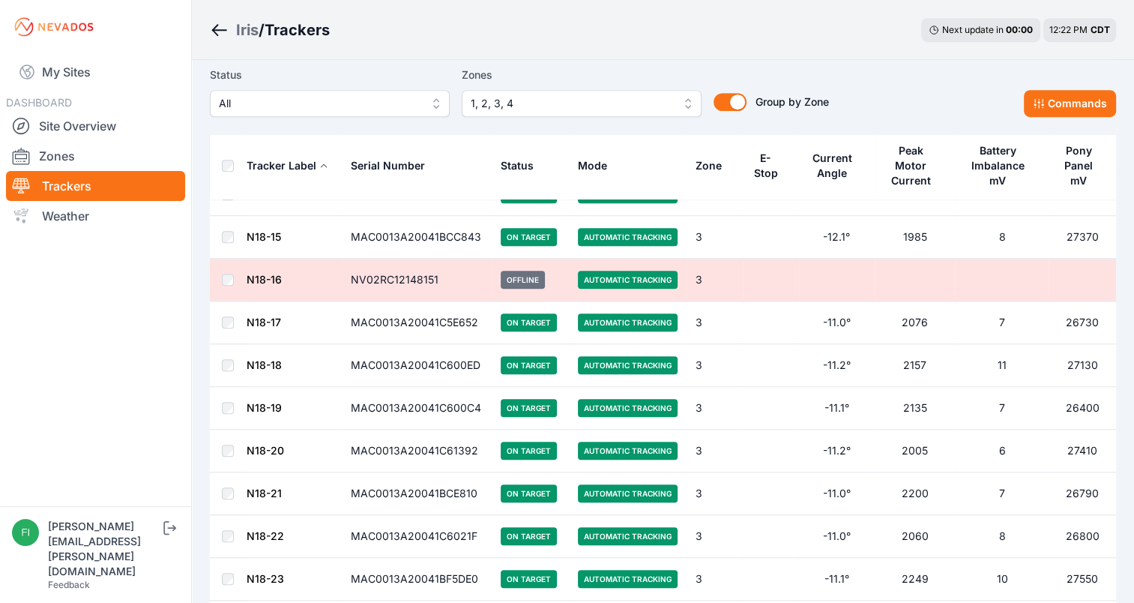
scroll to position [839, 0]
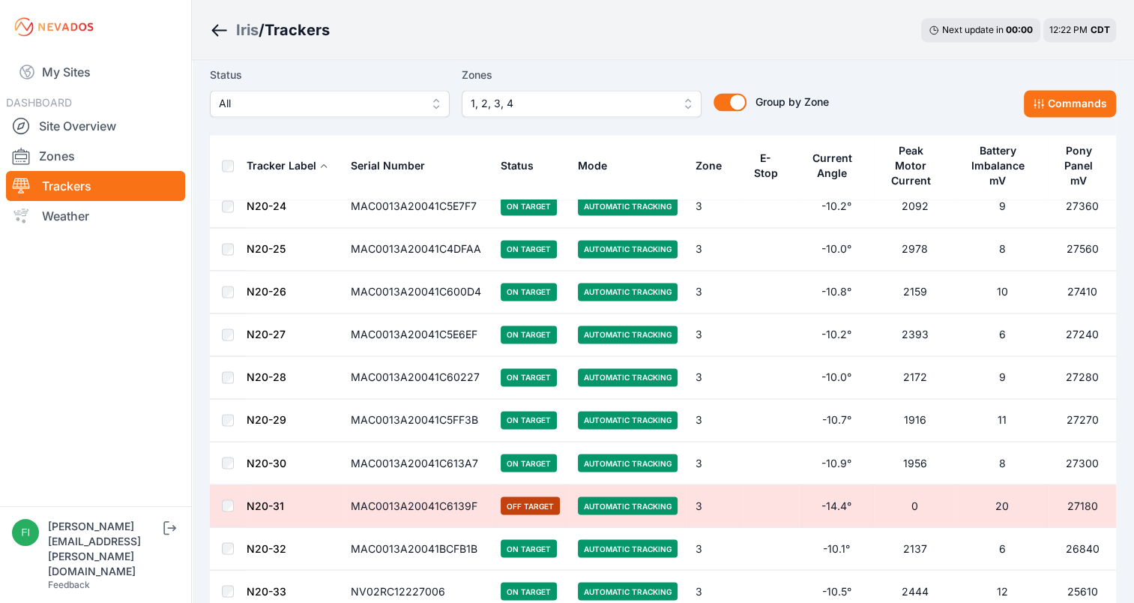
click at [1060, 511] on td "27180" at bounding box center [1081, 505] width 67 height 43
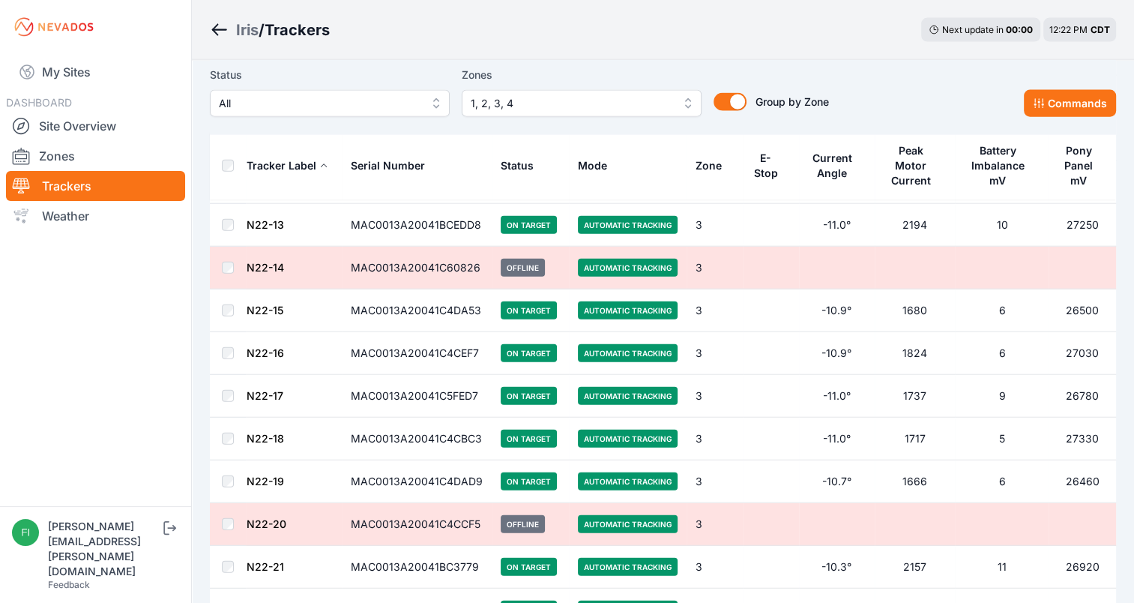
scroll to position [3417, 0]
